Goal: Task Accomplishment & Management: Use online tool/utility

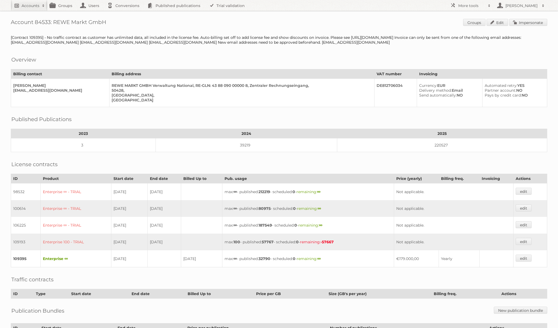
click at [27, 3] on h2 "Accounts" at bounding box center [31, 5] width 18 height 5
type input"] "3b scientific"
click at [124, 14] on input "Search" at bounding box center [128, 18] width 8 height 8
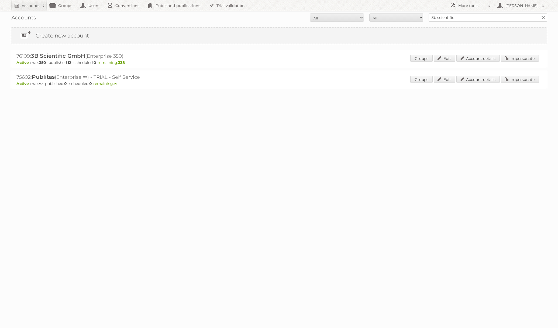
click at [512, 62] on div "Groups Edit Account details Impersonate" at bounding box center [474, 59] width 129 height 8
click at [515, 60] on link "Impersonate" at bounding box center [520, 58] width 38 height 7
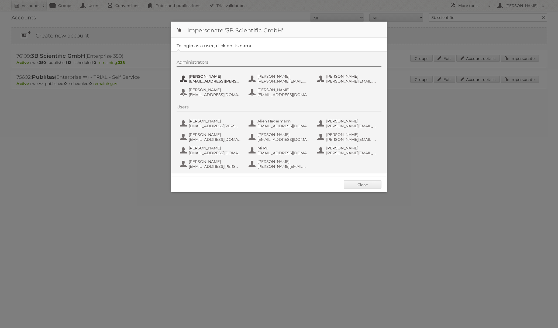
click at [219, 76] on span "Alvaro Perez Pintado" at bounding box center [215, 76] width 52 height 5
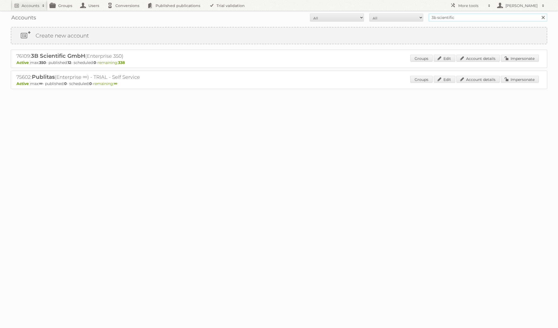
click at [485, 19] on input "3b scientific" at bounding box center [488, 17] width 119 height 8
